Goal: Task Accomplishment & Management: Manage account settings

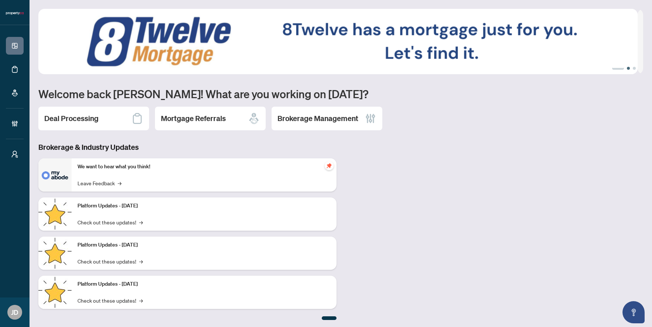
click at [627, 68] on button "2" at bounding box center [628, 68] width 3 height 3
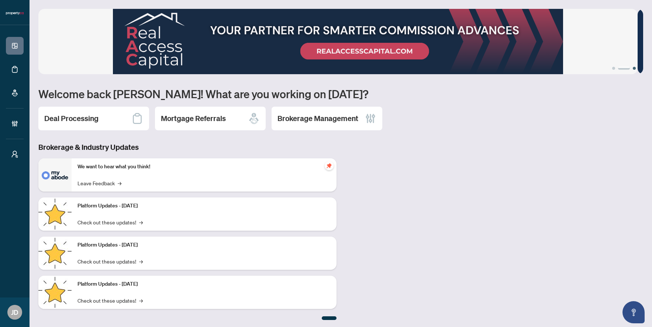
click at [632, 68] on button "3" at bounding box center [633, 68] width 3 height 3
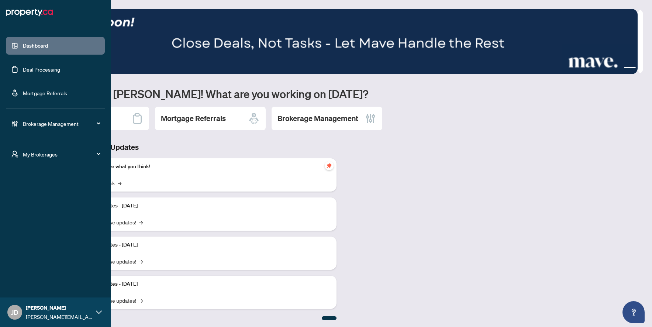
click at [24, 125] on span "Brokerage Management" at bounding box center [61, 123] width 77 height 8
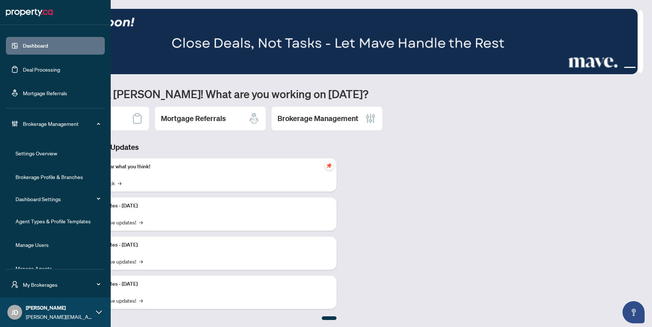
scroll to position [14, 0]
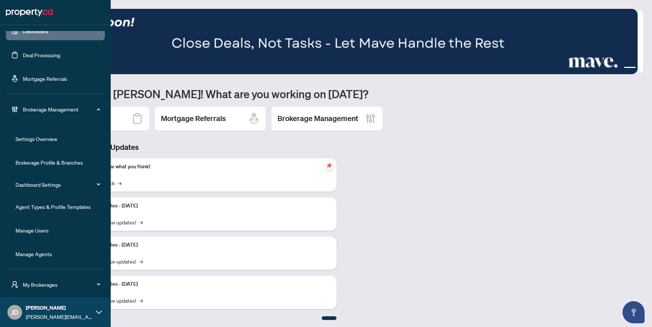
click at [49, 254] on link "Manage Agents" at bounding box center [33, 253] width 37 height 7
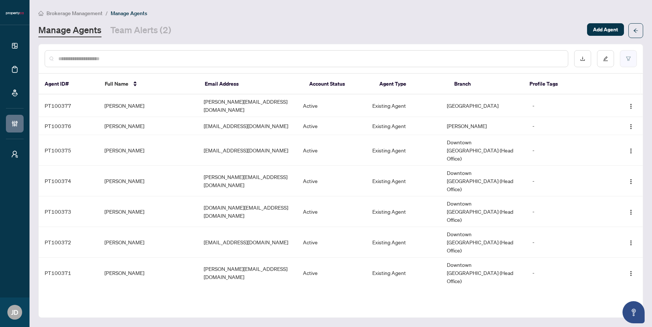
click at [627, 55] on button "button" at bounding box center [628, 58] width 17 height 17
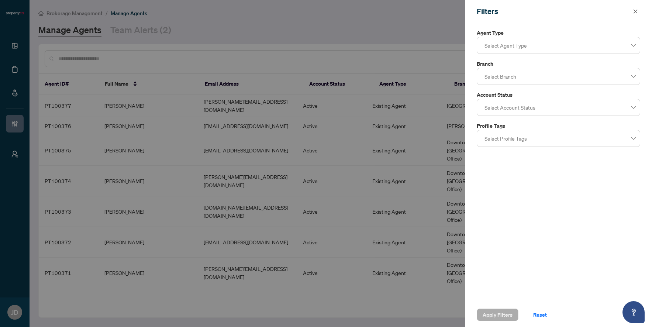
click at [539, 112] on div at bounding box center [558, 107] width 154 height 13
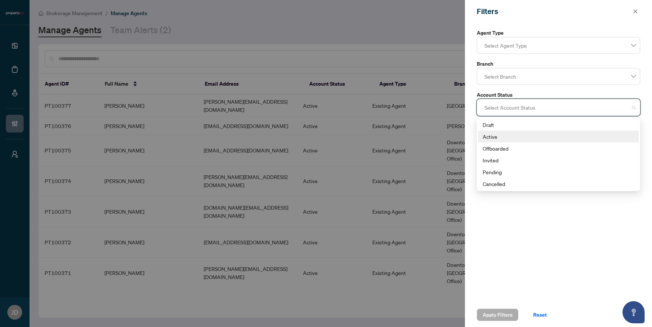
click at [517, 137] on div "Active" at bounding box center [558, 136] width 152 height 8
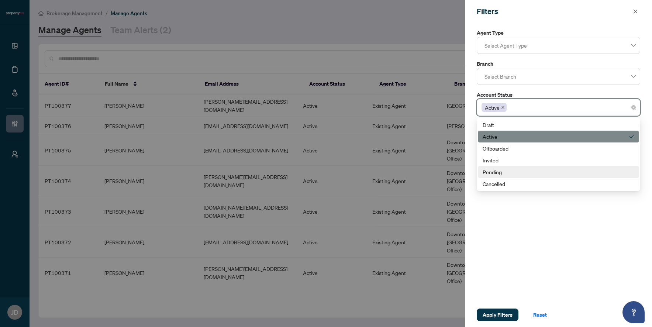
click at [516, 173] on div "Pending" at bounding box center [558, 172] width 152 height 8
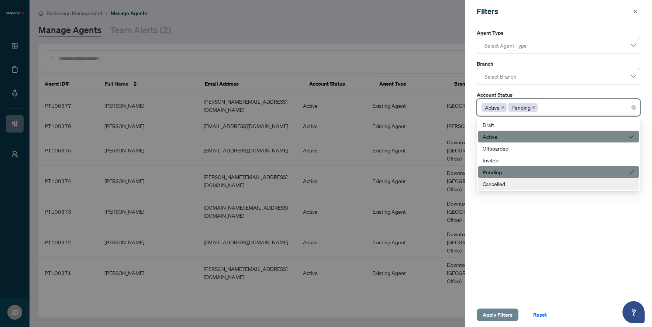
click at [497, 311] on span "Apply Filters" at bounding box center [497, 315] width 30 height 12
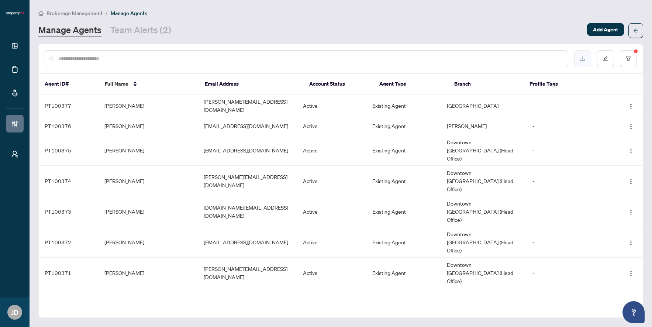
click at [583, 62] on button "button" at bounding box center [582, 58] width 17 height 17
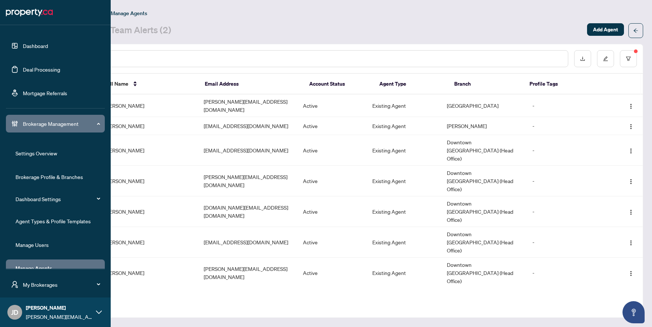
scroll to position [14, 0]
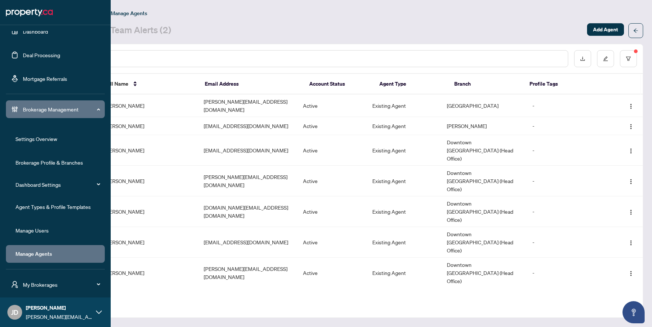
click at [42, 284] on span "My Brokerages" at bounding box center [61, 284] width 77 height 8
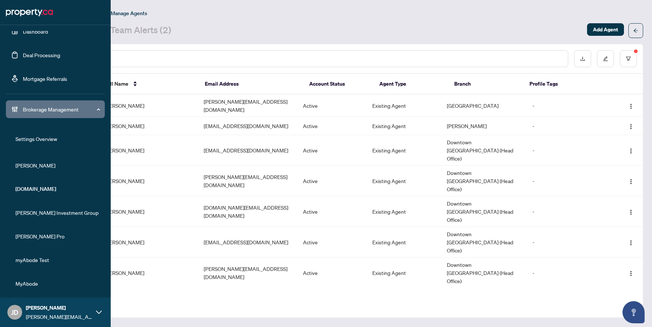
scroll to position [43, 0]
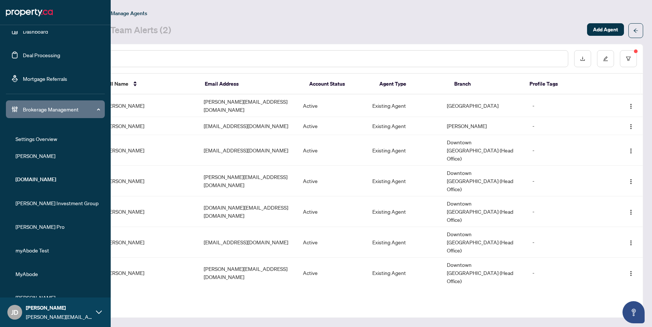
click at [49, 204] on span "RAHR Investment Group" at bounding box center [57, 203] width 84 height 8
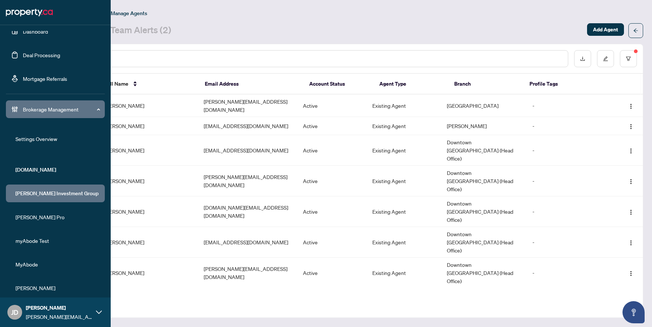
click at [36, 219] on span "RAHR Pro" at bounding box center [57, 217] width 84 height 8
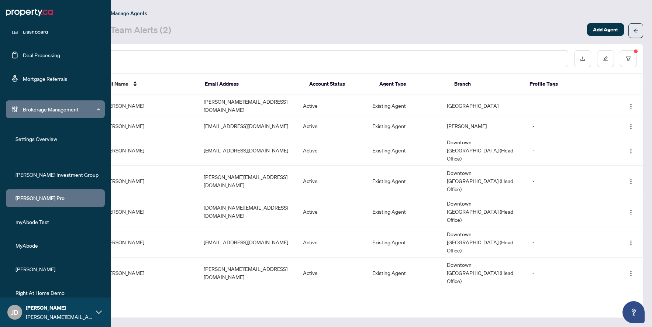
scroll to position [91, 0]
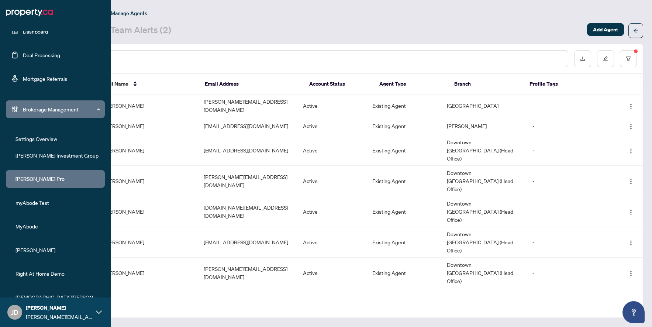
click at [34, 226] on span "MyAbode" at bounding box center [57, 226] width 84 height 8
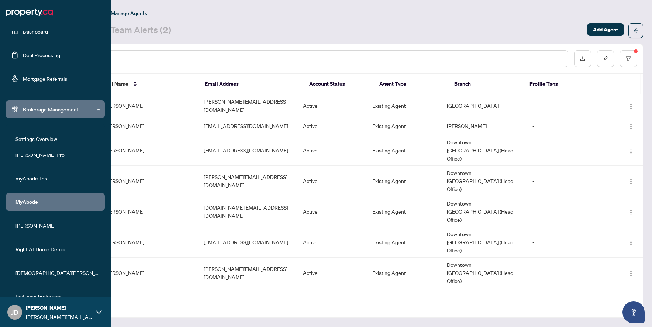
scroll to position [152, 0]
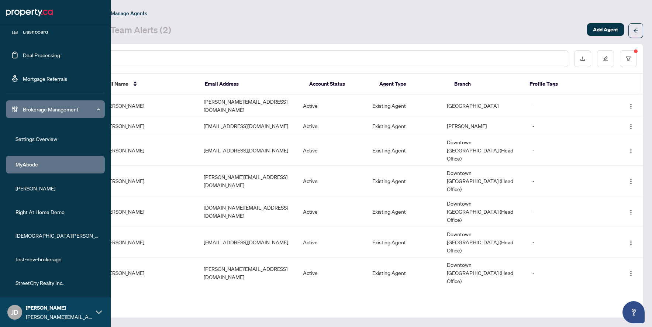
click at [42, 284] on span "StreetCity Realty Inc." at bounding box center [57, 282] width 84 height 8
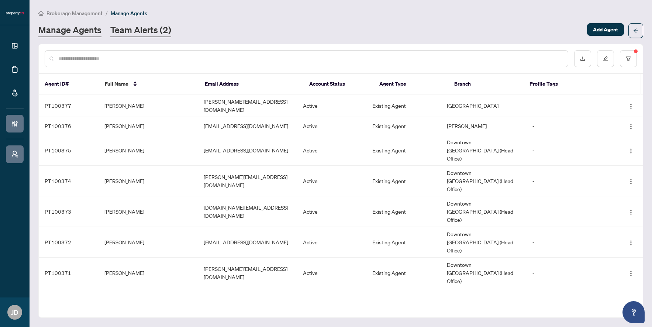
scroll to position [0, 0]
